Goal: Obtain resource: Obtain resource

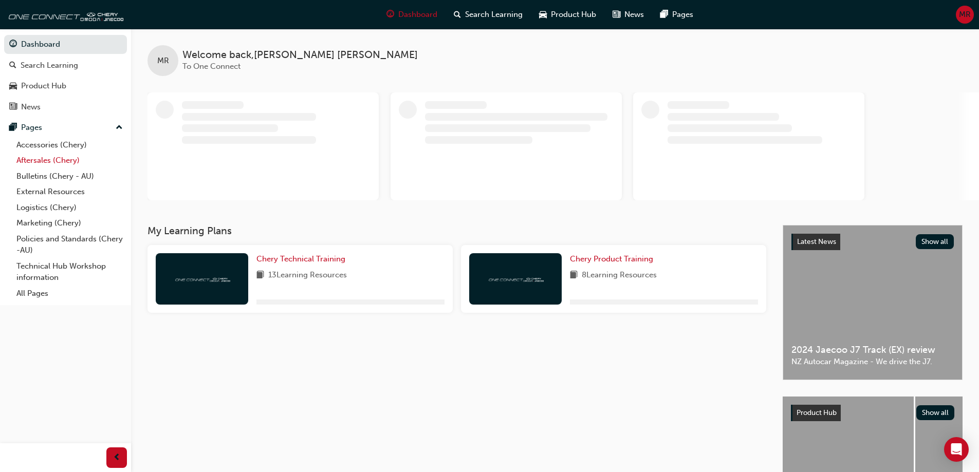
click at [49, 159] on link "Aftersales (Chery)" at bounding box center [69, 161] width 115 height 16
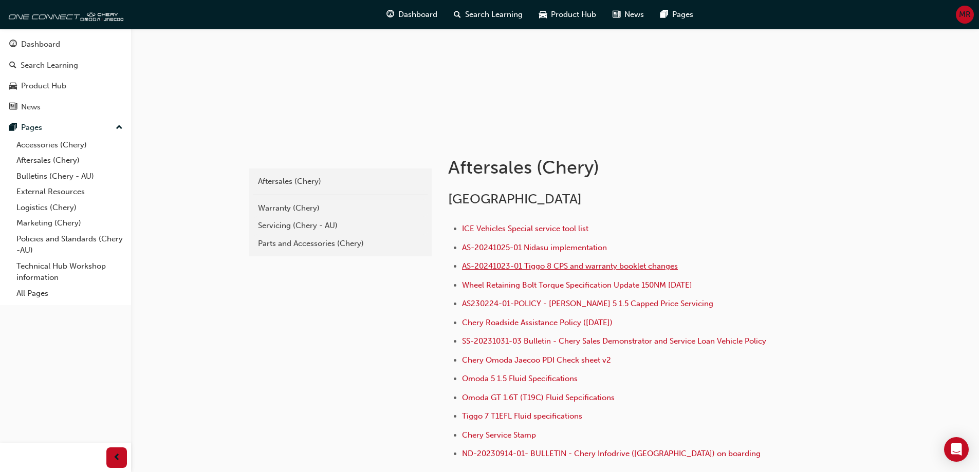
scroll to position [103, 0]
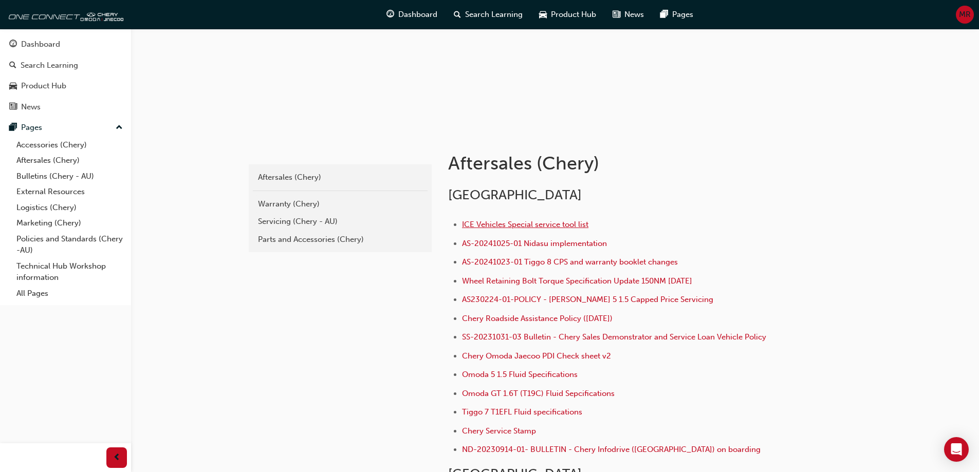
click at [474, 222] on span "ICE Vehicles Special service tool list" at bounding box center [525, 224] width 126 height 9
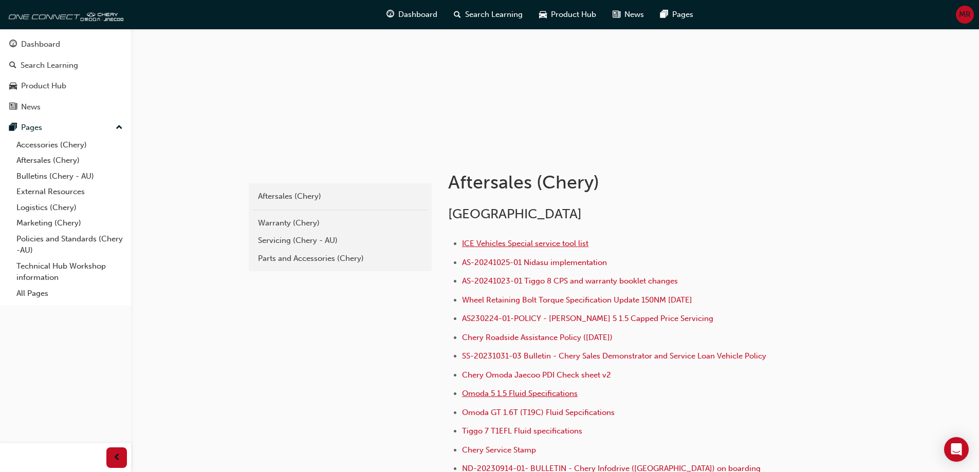
scroll to position [103, 0]
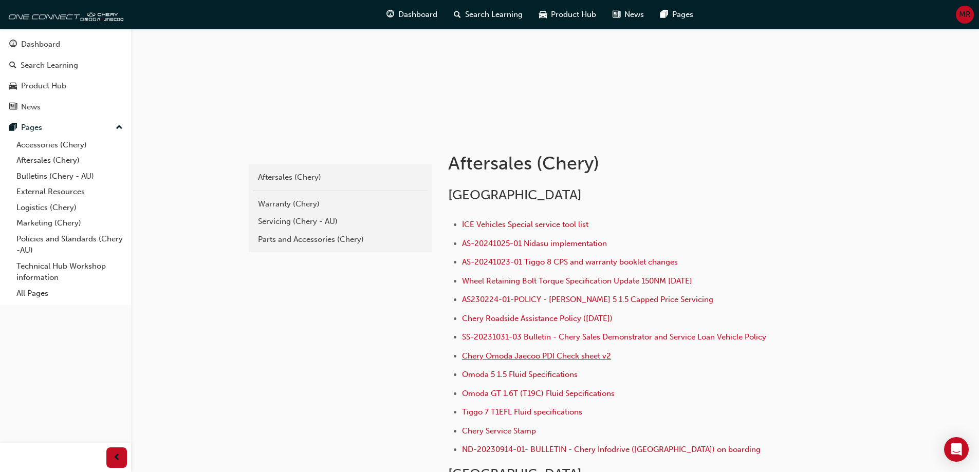
click at [512, 357] on span "Chery Omoda Jaecoo PDI Check sheet v2" at bounding box center [536, 355] width 149 height 9
